Goal: Information Seeking & Learning: Learn about a topic

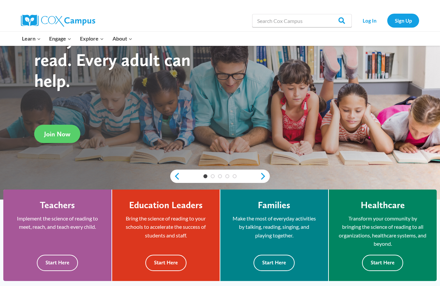
scroll to position [59, 0]
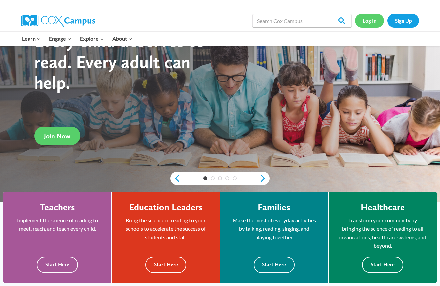
click at [377, 23] on link "Log In" at bounding box center [369, 21] width 29 height 14
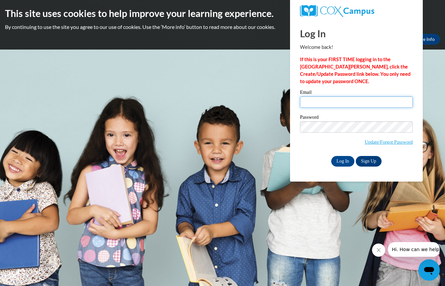
click at [386, 98] on input "Email" at bounding box center [356, 101] width 113 height 11
type input "lrdozier16@gmail.com"
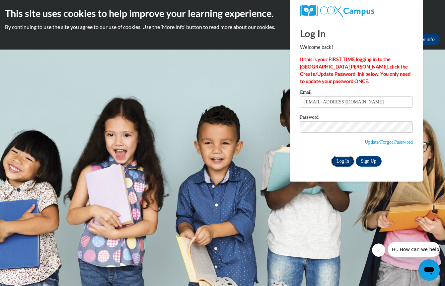
click at [346, 159] on input "Log In" at bounding box center [342, 161] width 23 height 11
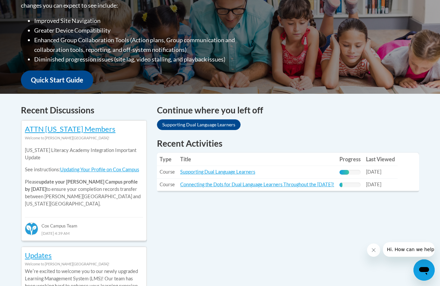
scroll to position [196, 0]
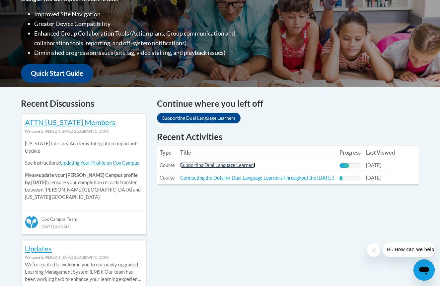
click at [232, 165] on link "Supporting Dual Language Learners" at bounding box center [217, 165] width 75 height 6
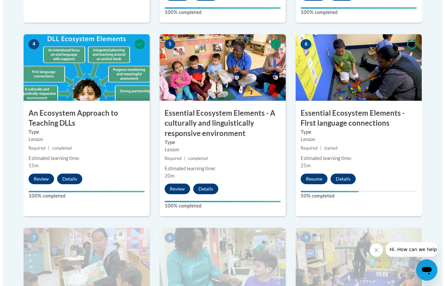
scroll to position [380, 0]
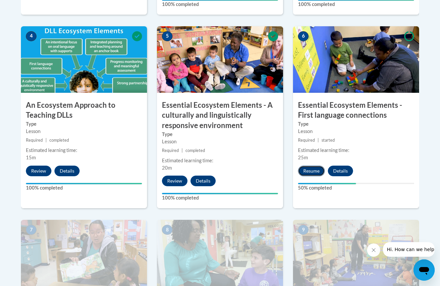
click at [311, 168] on button "Resume" at bounding box center [311, 170] width 27 height 11
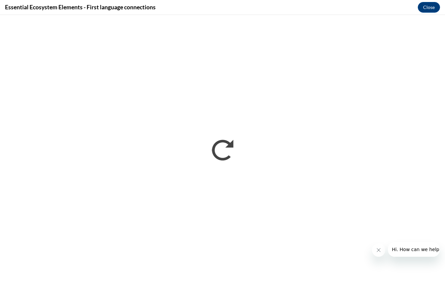
scroll to position [0, 0]
click at [380, 252] on icon "Close message from company" at bounding box center [378, 249] width 5 height 5
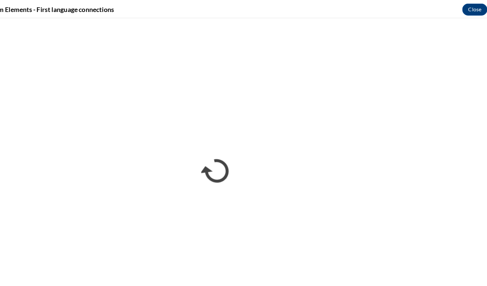
scroll to position [380, 0]
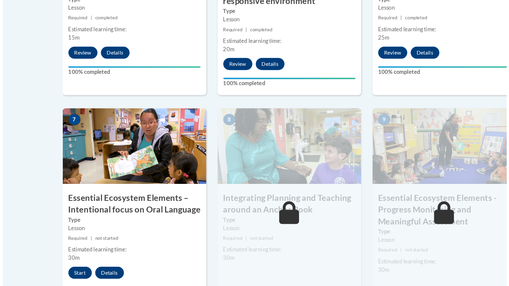
scroll to position [484, 0]
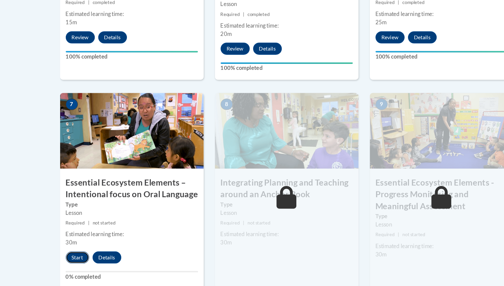
click at [67, 260] on button "Start" at bounding box center [68, 260] width 21 height 11
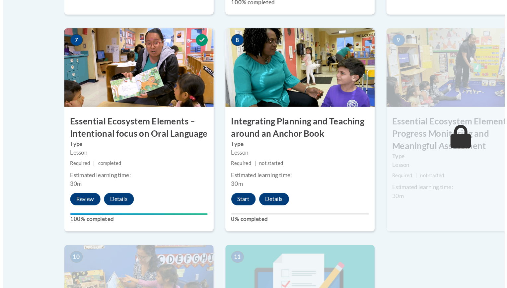
scroll to position [579, 0]
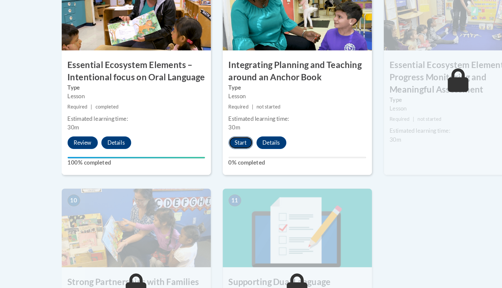
click at [207, 161] on button "Start" at bounding box center [203, 165] width 21 height 11
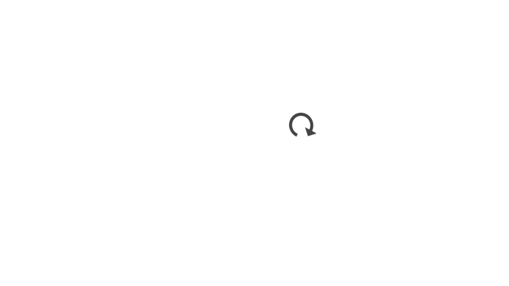
scroll to position [579, 0]
